Goal: Navigation & Orientation: Find specific page/section

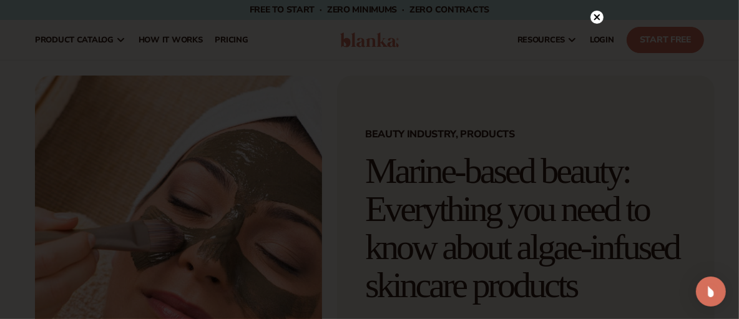
click at [593, 16] on circle at bounding box center [597, 17] width 13 height 13
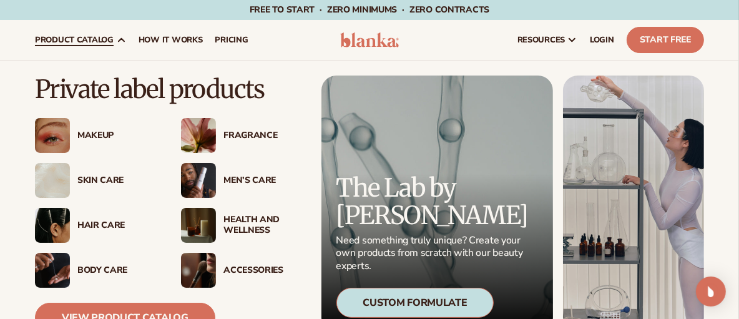
click at [96, 130] on div "Makeup" at bounding box center [116, 135] width 79 height 11
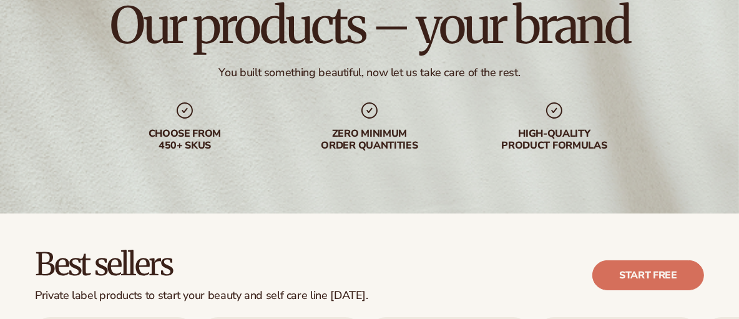
scroll to position [123, 0]
